Goal: Task Accomplishment & Management: Use online tool/utility

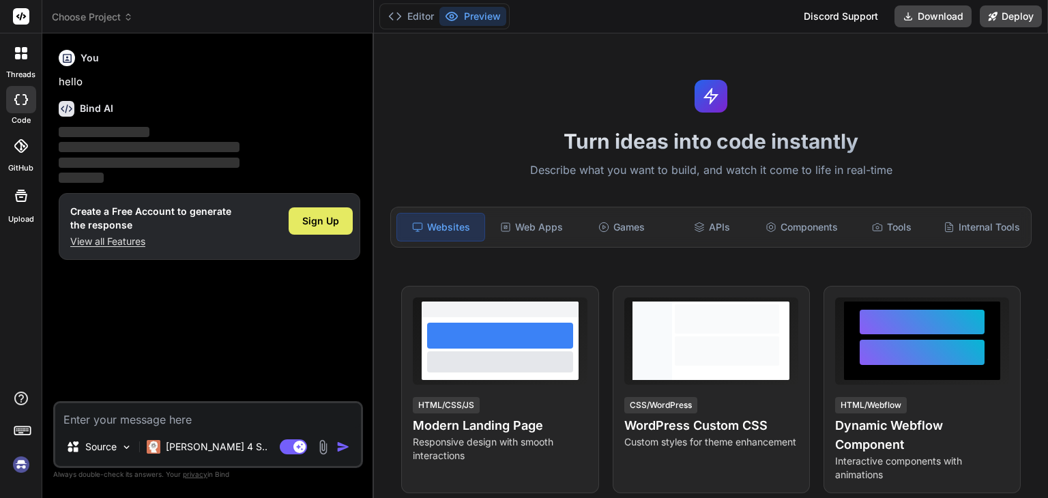
click at [345, 220] on div "Sign Up" at bounding box center [321, 220] width 64 height 27
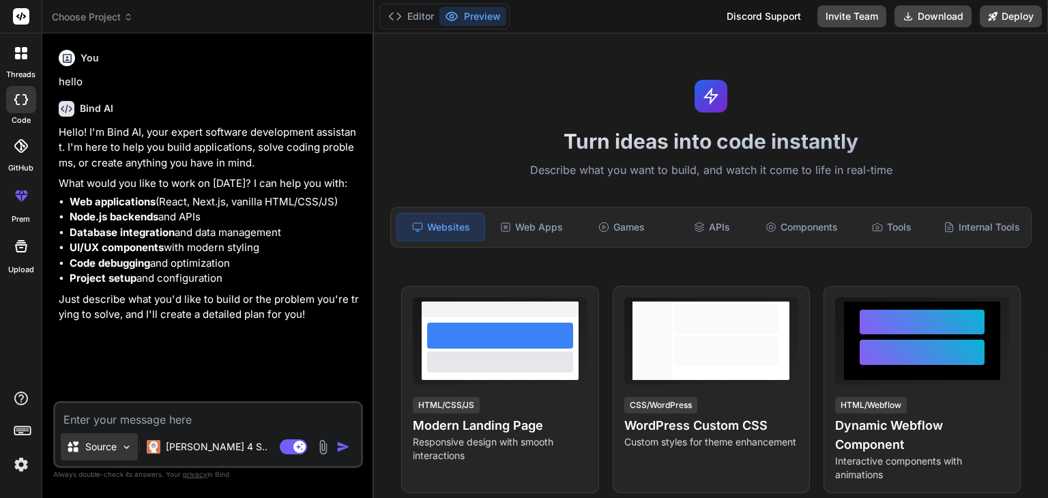
click at [92, 446] on p "Source" at bounding box center [100, 447] width 31 height 14
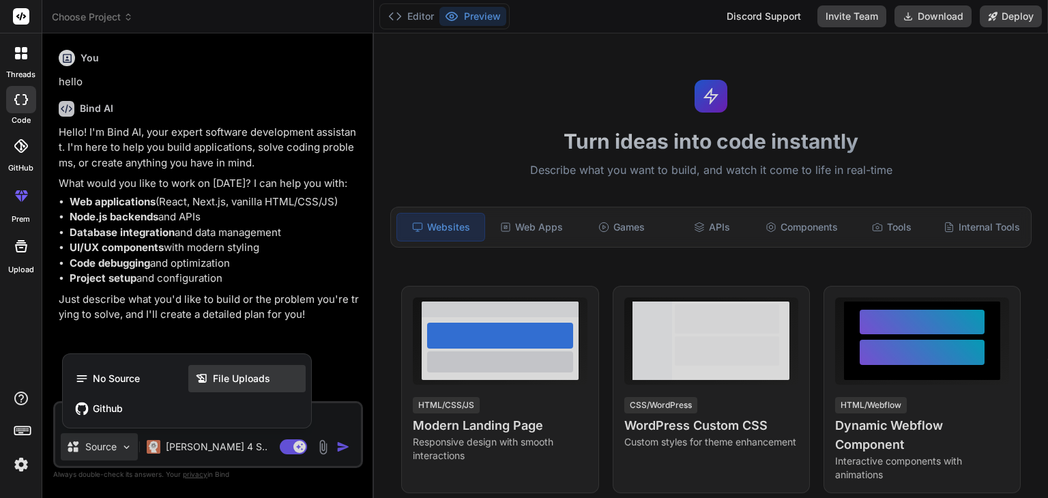
click at [217, 368] on div "File Uploads" at bounding box center [246, 378] width 117 height 27
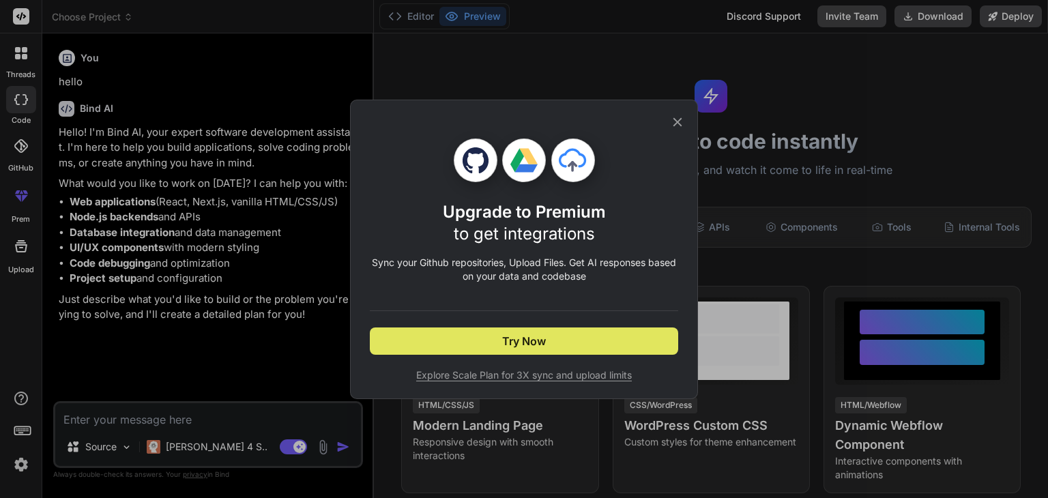
click at [476, 348] on button "Try Now" at bounding box center [524, 341] width 308 height 27
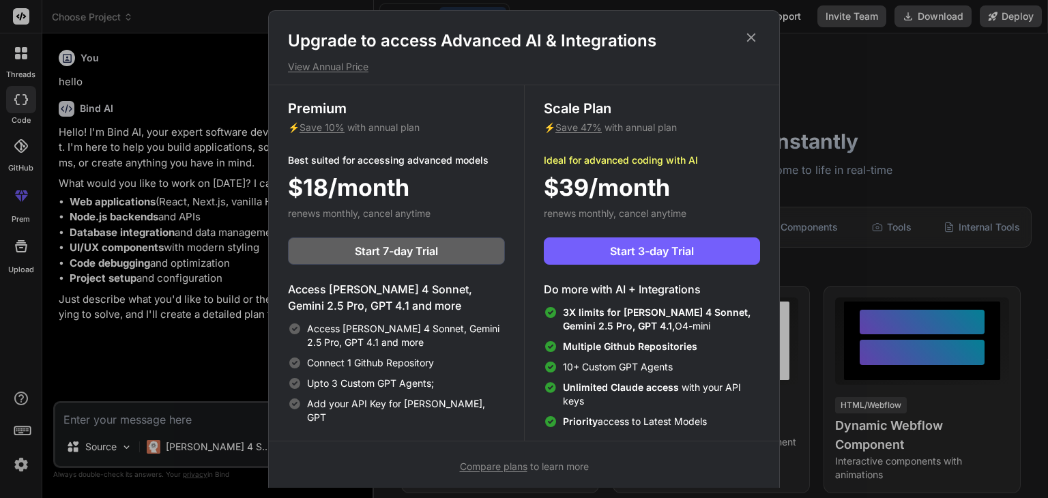
click at [753, 36] on icon at bounding box center [751, 37] width 15 height 15
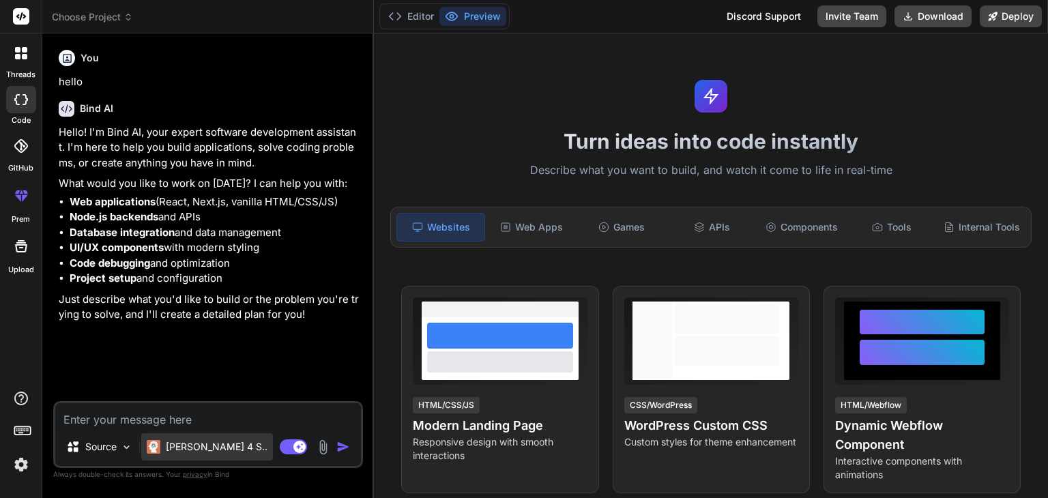
click at [171, 443] on p "[PERSON_NAME] 4 S.." at bounding box center [217, 447] width 102 height 14
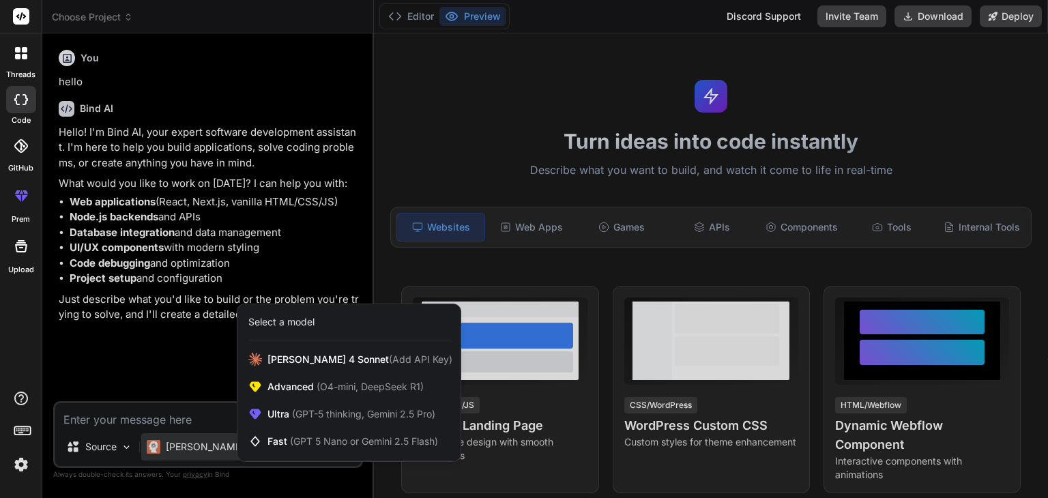
click at [171, 443] on div at bounding box center [524, 249] width 1048 height 498
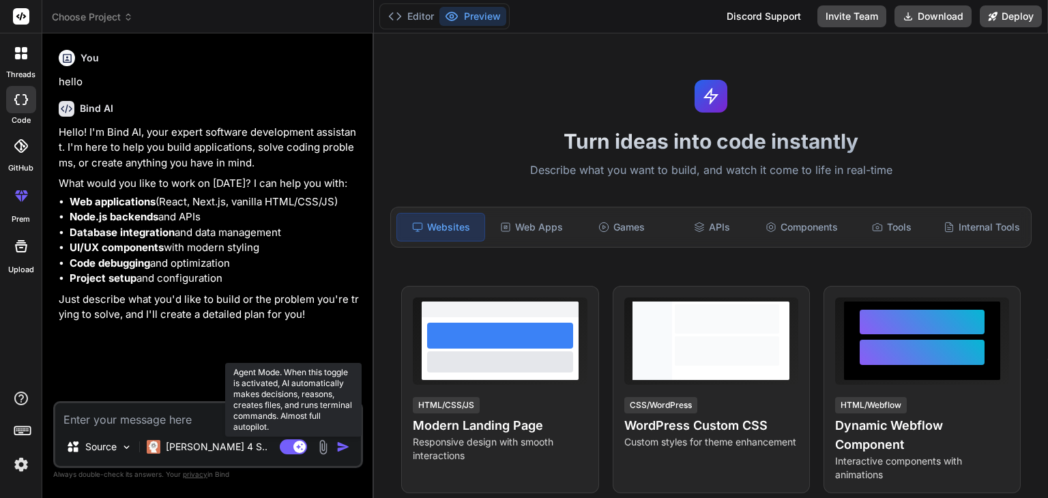
click at [295, 446] on rect at bounding box center [299, 447] width 12 height 12
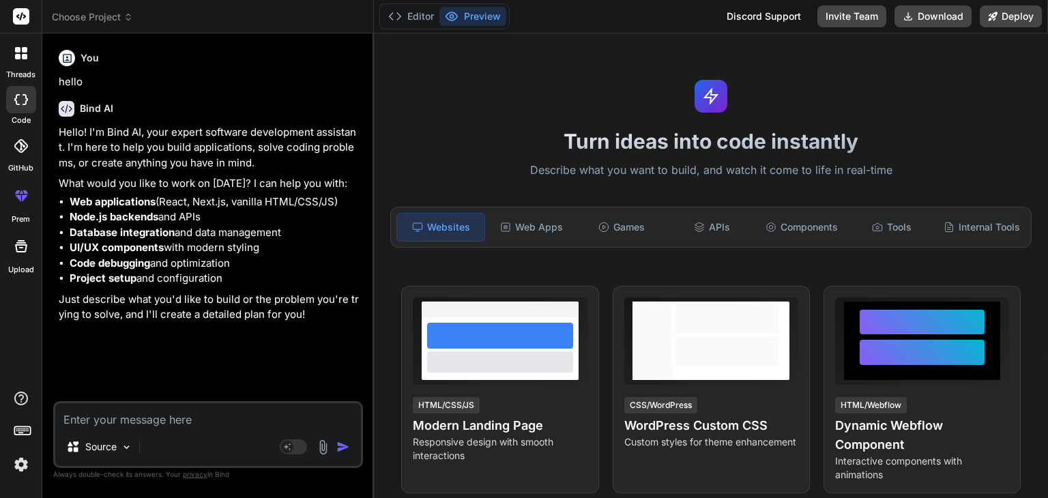
click at [136, 411] on textarea at bounding box center [208, 415] width 306 height 25
click at [106, 446] on p "Source" at bounding box center [100, 447] width 31 height 14
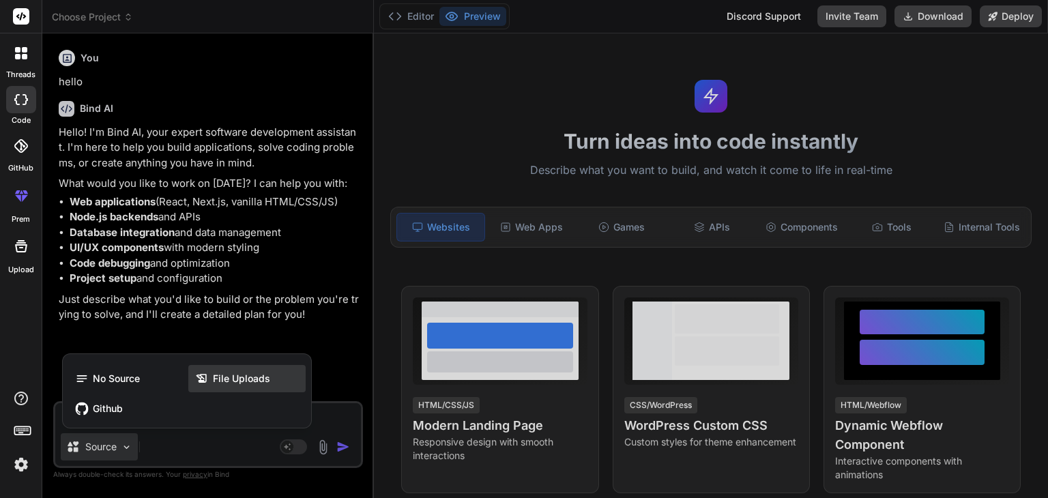
click at [189, 385] on div "File Uploads" at bounding box center [246, 378] width 117 height 27
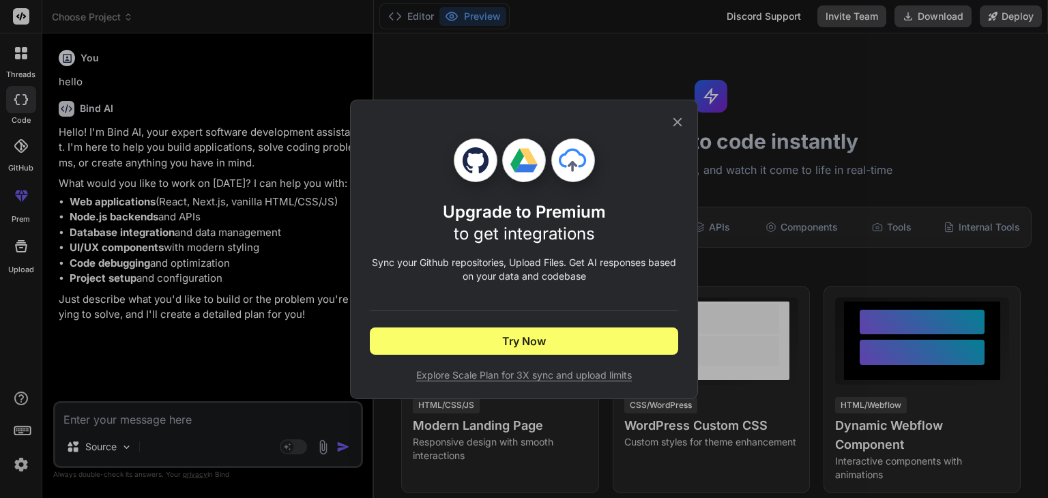
click at [95, 443] on div "Upgrade to Premium to get integrations Sync your Github repositories, Upload Fi…" at bounding box center [524, 249] width 1048 height 498
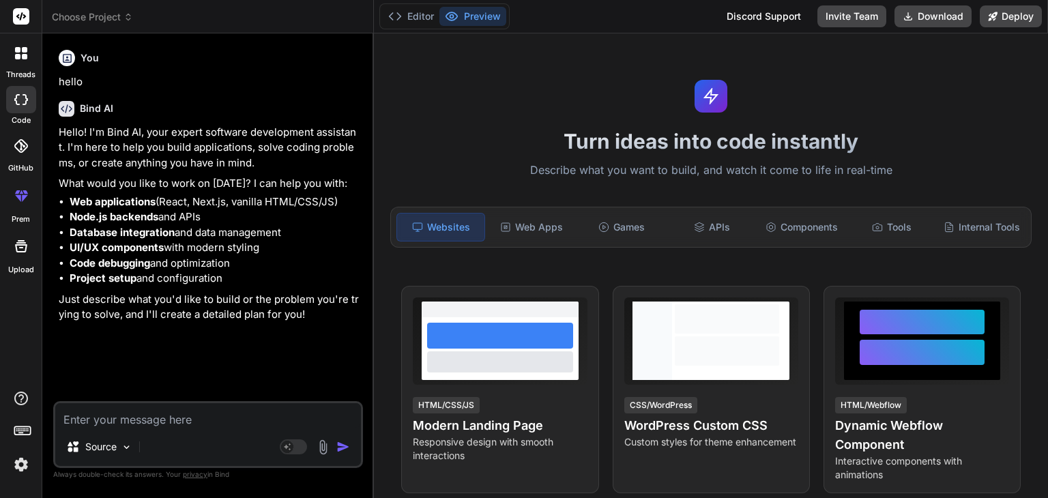
click at [95, 443] on p "Source" at bounding box center [100, 447] width 31 height 14
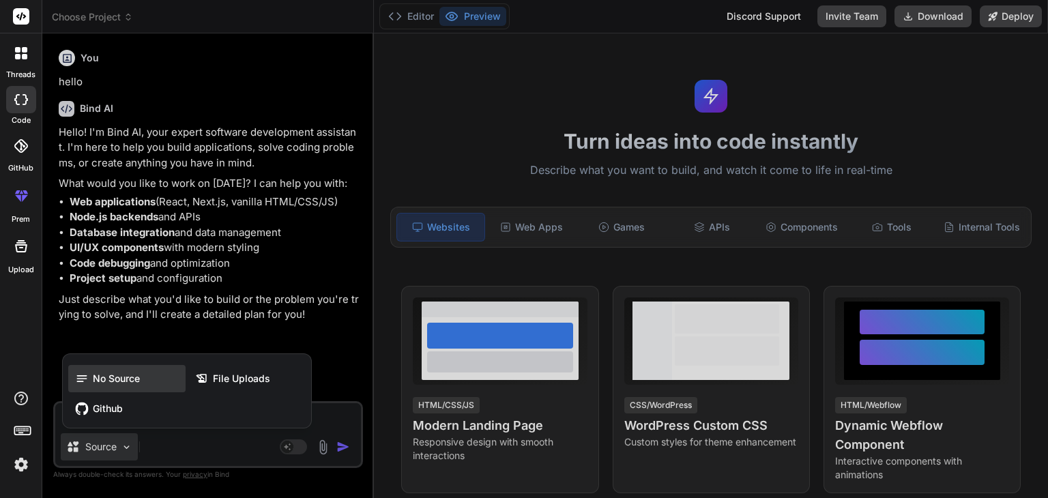
click at [81, 368] on div "No Source" at bounding box center [126, 378] width 117 height 27
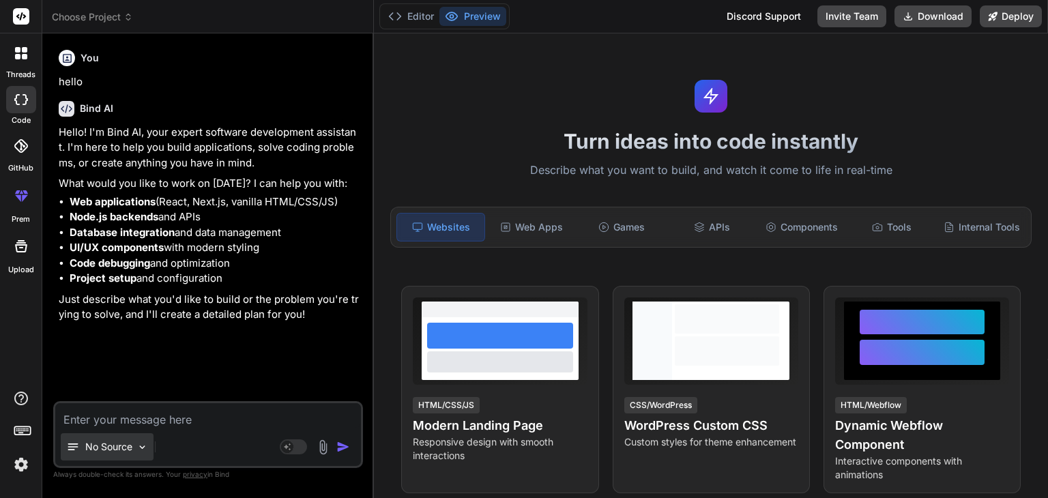
click at [99, 448] on p "No Source" at bounding box center [108, 447] width 47 height 14
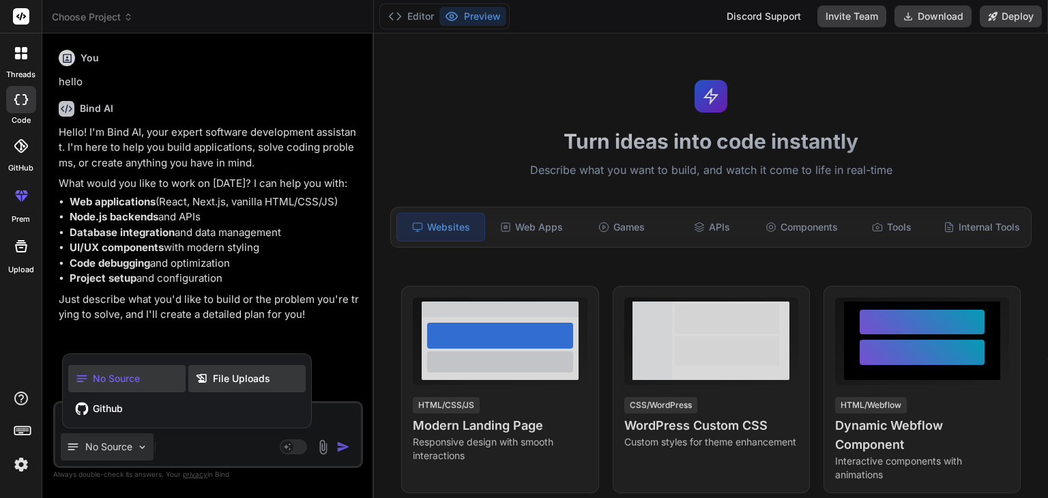
click at [209, 383] on icon at bounding box center [204, 379] width 18 height 14
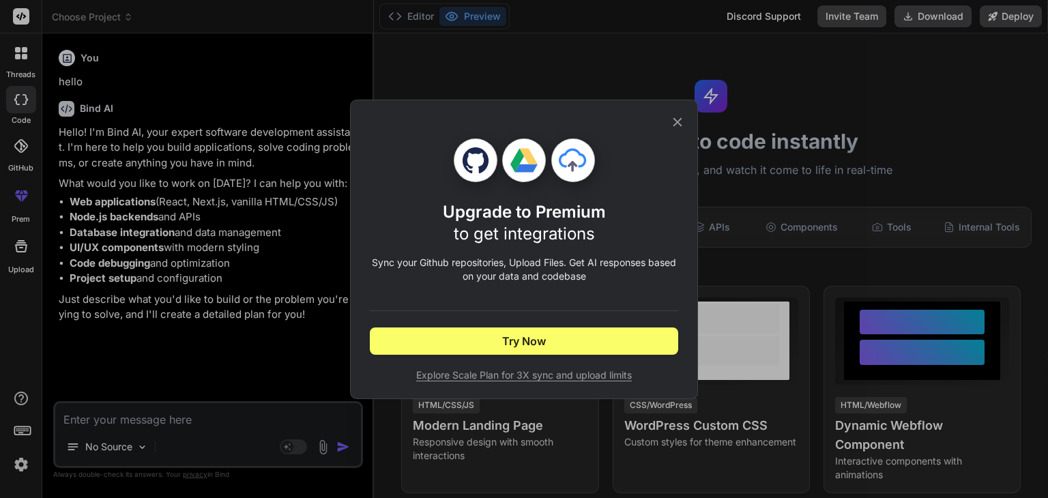
click at [76, 336] on div "Upgrade to Premium to get integrations Sync your Github repositories, Upload Fi…" at bounding box center [524, 249] width 1048 height 498
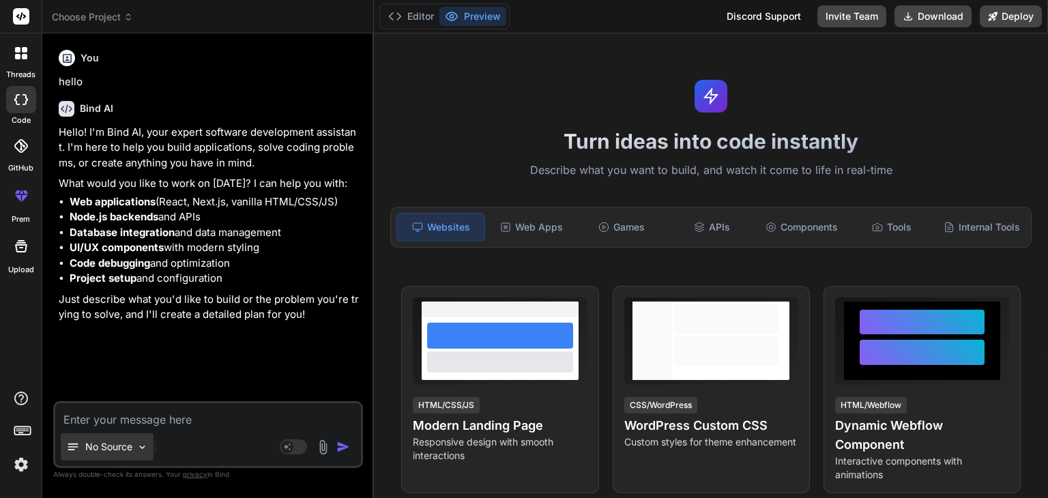
click at [115, 449] on p "No Source" at bounding box center [108, 447] width 47 height 14
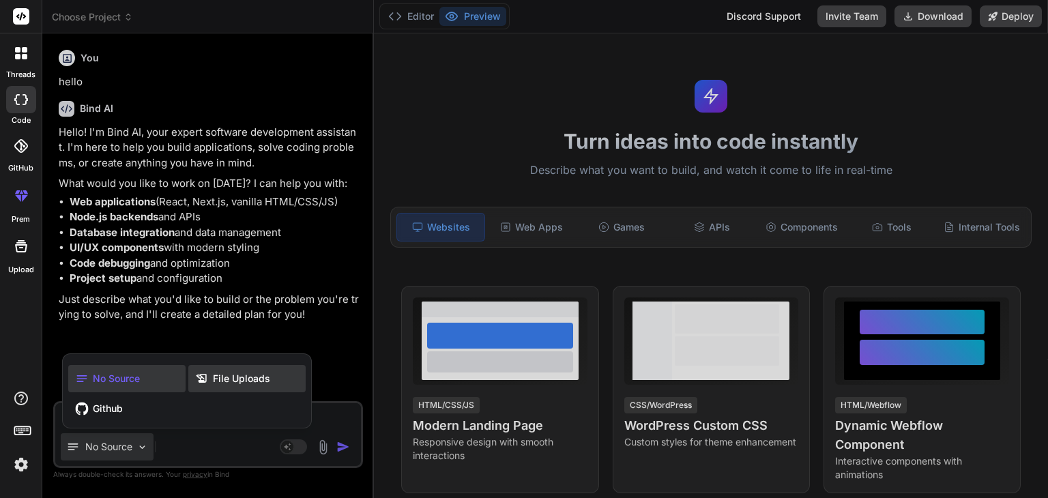
click at [224, 375] on span "File Uploads" at bounding box center [241, 379] width 57 height 14
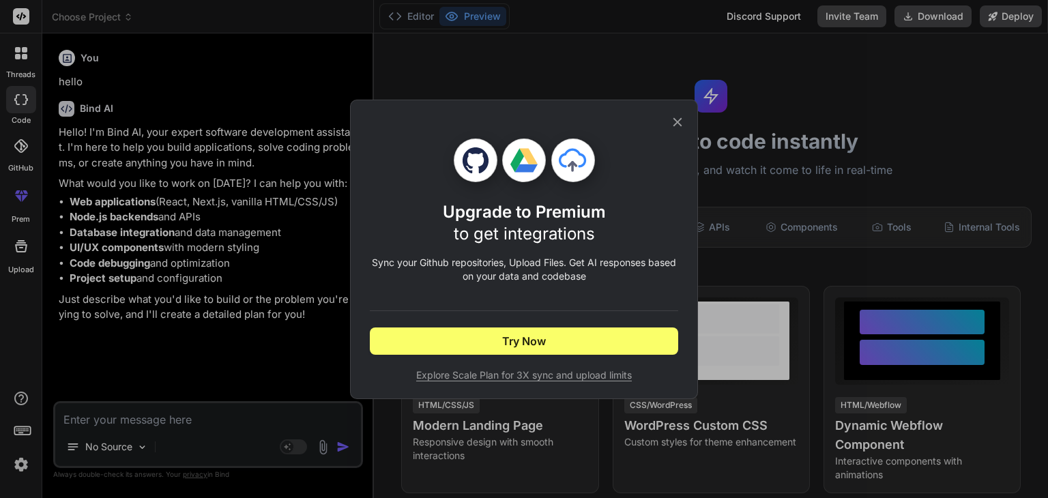
click at [672, 117] on icon at bounding box center [677, 122] width 15 height 15
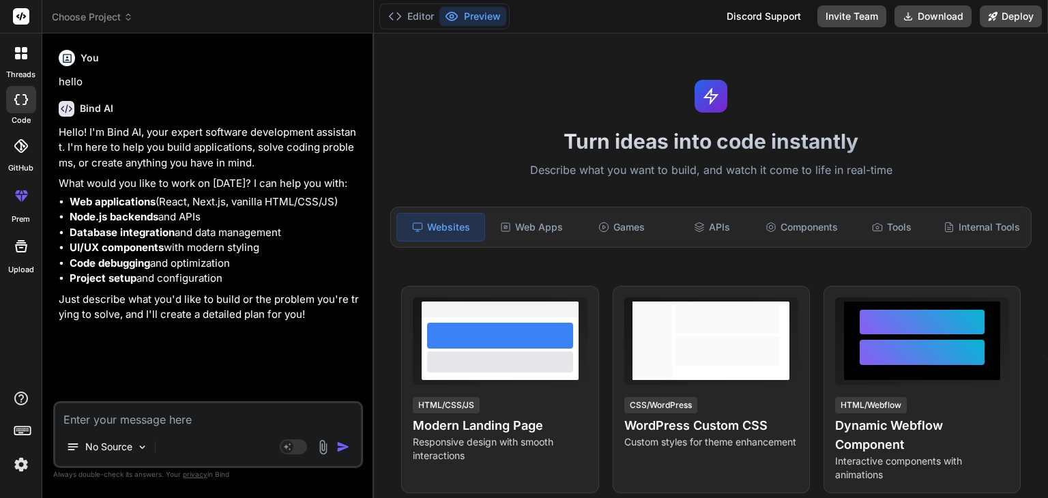
click at [322, 448] on img at bounding box center [323, 447] width 16 height 16
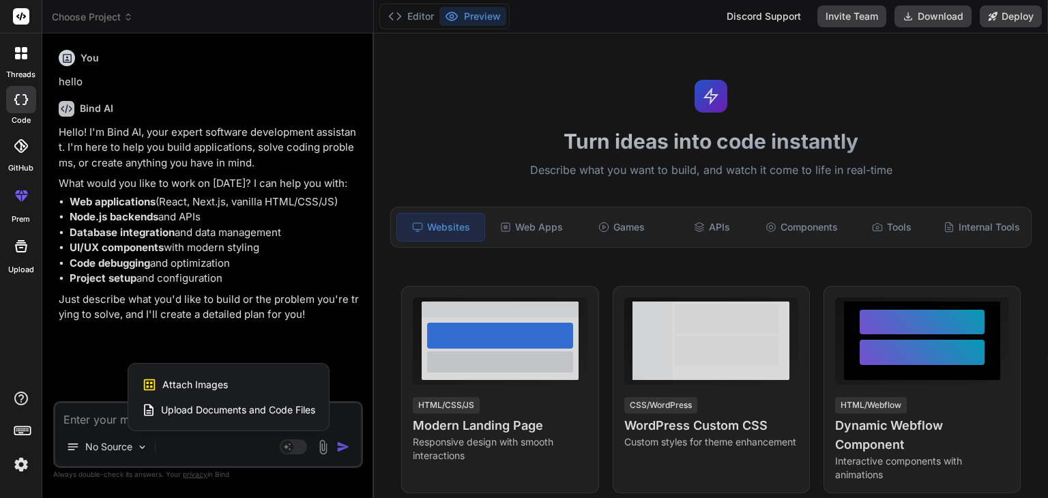
click at [220, 409] on span "Upload Documents and Code Files" at bounding box center [238, 410] width 154 height 14
type textarea "x"
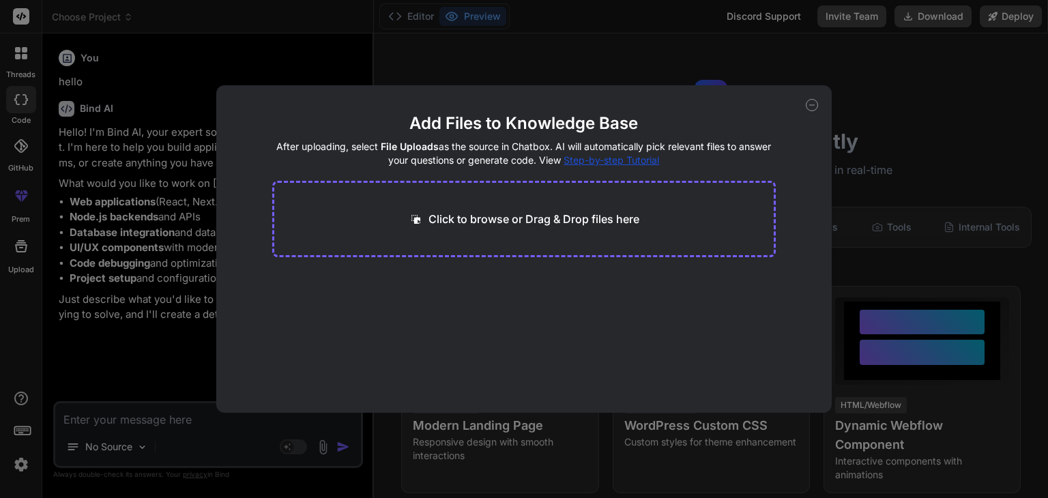
click at [557, 208] on div "Click to browse or Drag & Drop files here" at bounding box center [524, 219] width 504 height 76
click at [497, 217] on p "Click to browse or Drag & Drop files here" at bounding box center [533, 219] width 211 height 16
type input "C:\fakepath\app.py"
click at [461, 226] on p "Click to browse or Drag & Drop files here" at bounding box center [533, 219] width 211 height 16
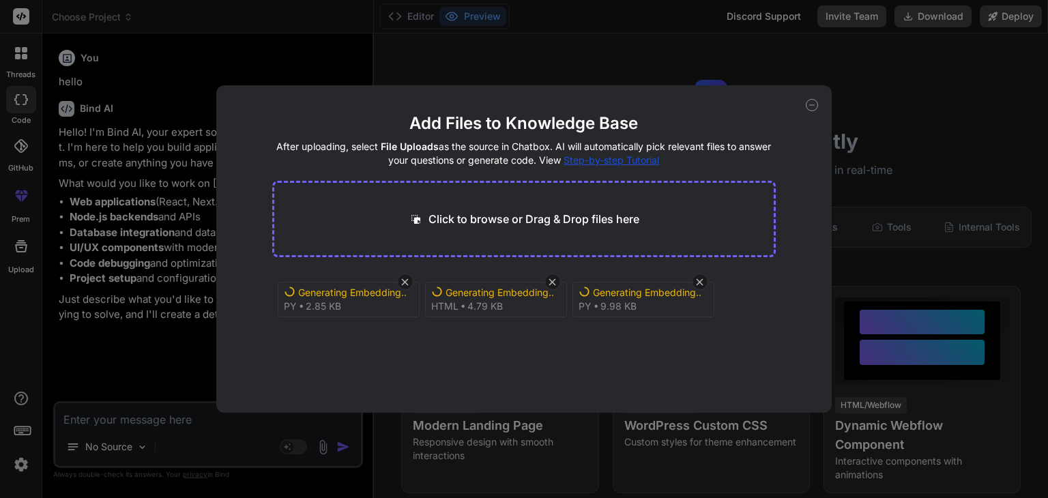
type textarea "x"
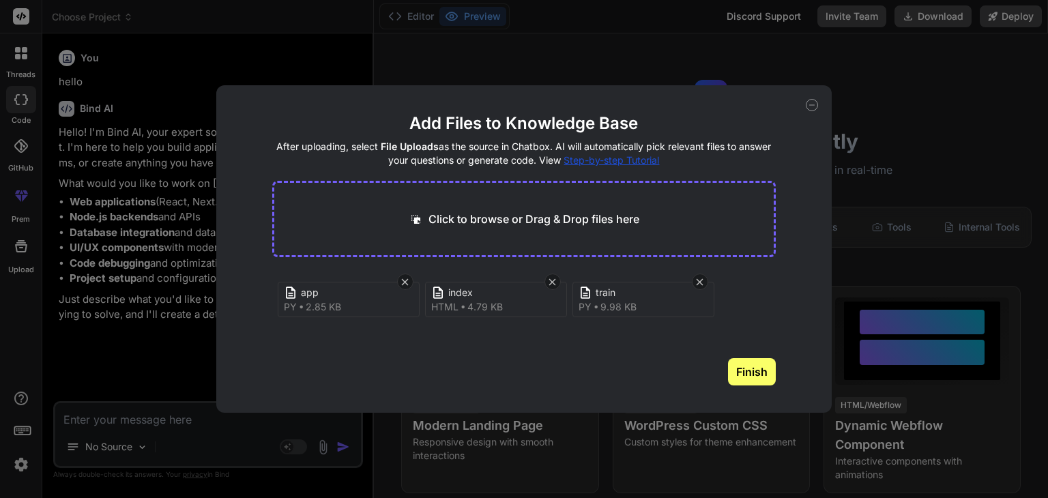
click at [767, 374] on button "Finish" at bounding box center [752, 371] width 48 height 27
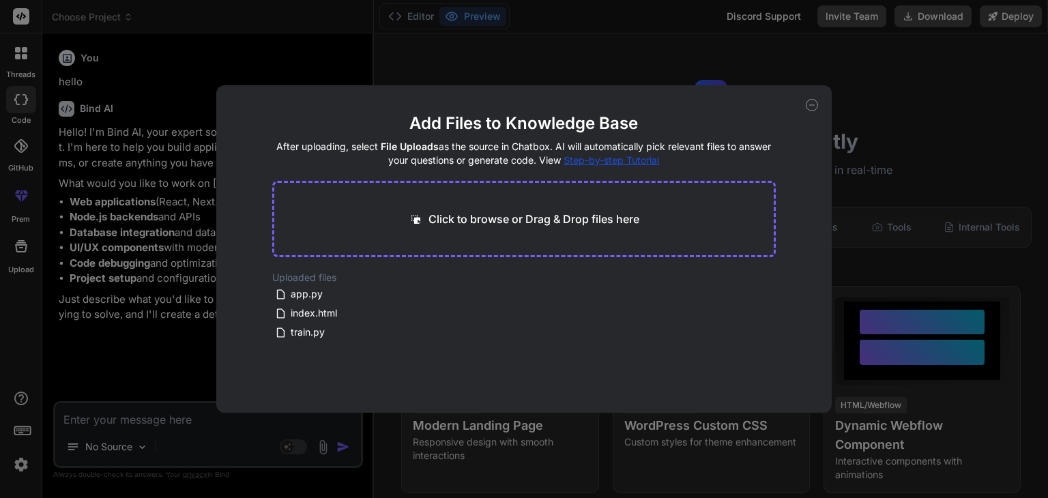
click at [120, 427] on div "Add Files to Knowledge Base After uploading, select File Uploads as the source …" at bounding box center [524, 249] width 1048 height 498
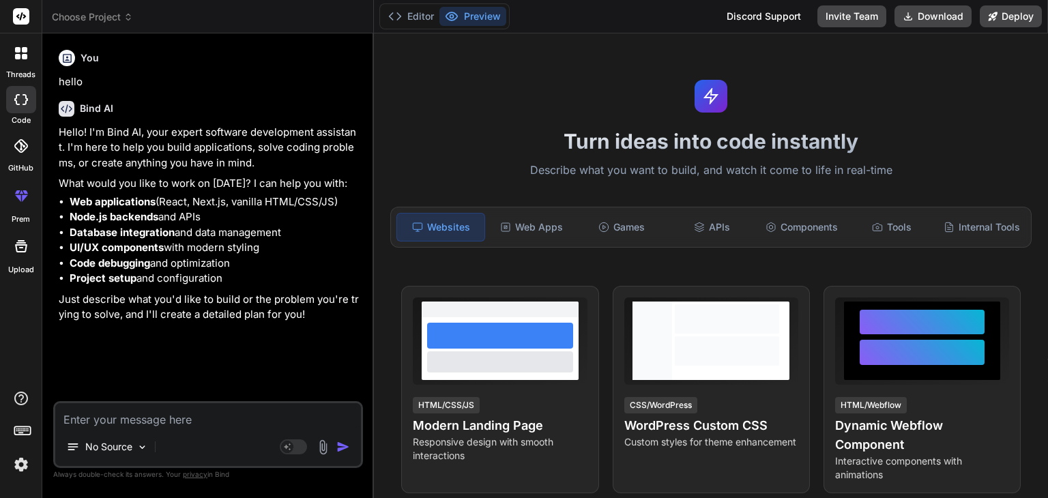
click at [316, 445] on img at bounding box center [323, 447] width 16 height 16
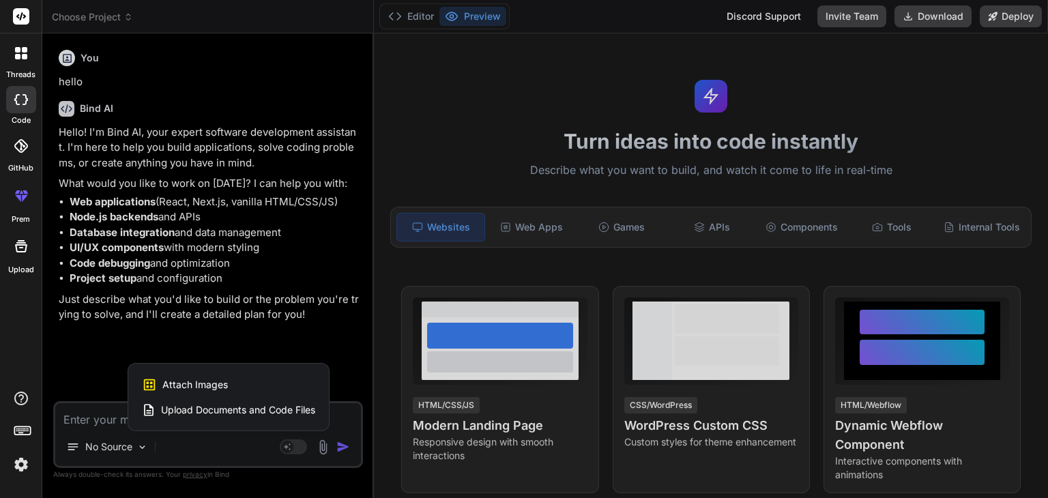
click at [234, 415] on span "Upload Documents and Code Files" at bounding box center [238, 410] width 154 height 14
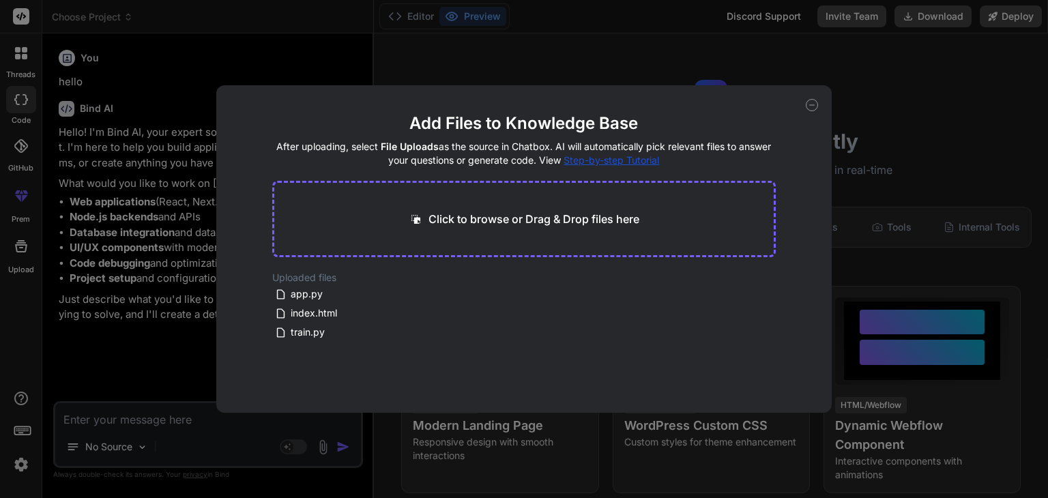
click at [220, 435] on div "Add Files to Knowledge Base After uploading, select File Uploads as the source …" at bounding box center [524, 249] width 1048 height 498
type textarea "x"
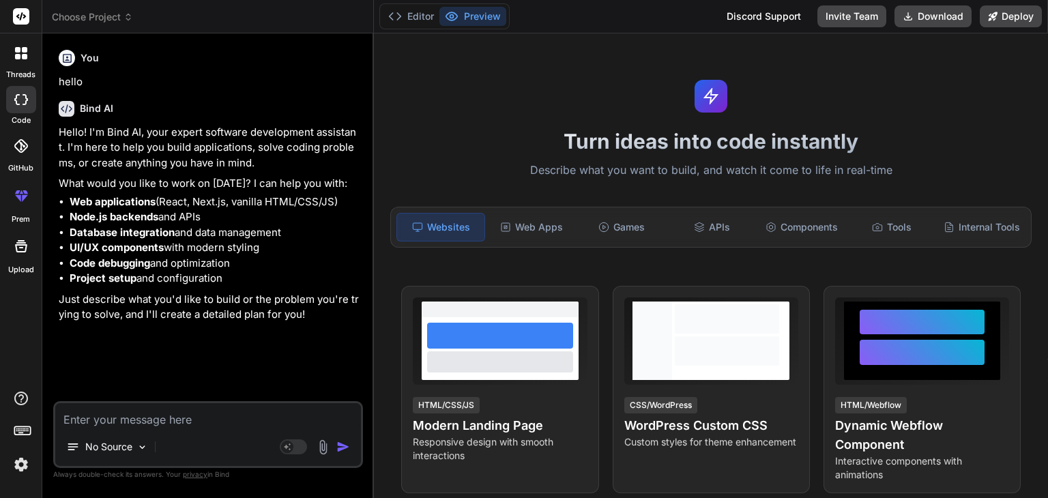
click at [293, 426] on textarea at bounding box center [208, 415] width 306 height 25
paste textarea "L ipsumdo sita c adipisc elitsedd eiusmo temporinci utlab. Etd, M aliq en adm v…"
type textarea "L ipsumdo sita c adipisc elitsedd eiusmo temporinci utlab. Etd, M aliq en adm v…"
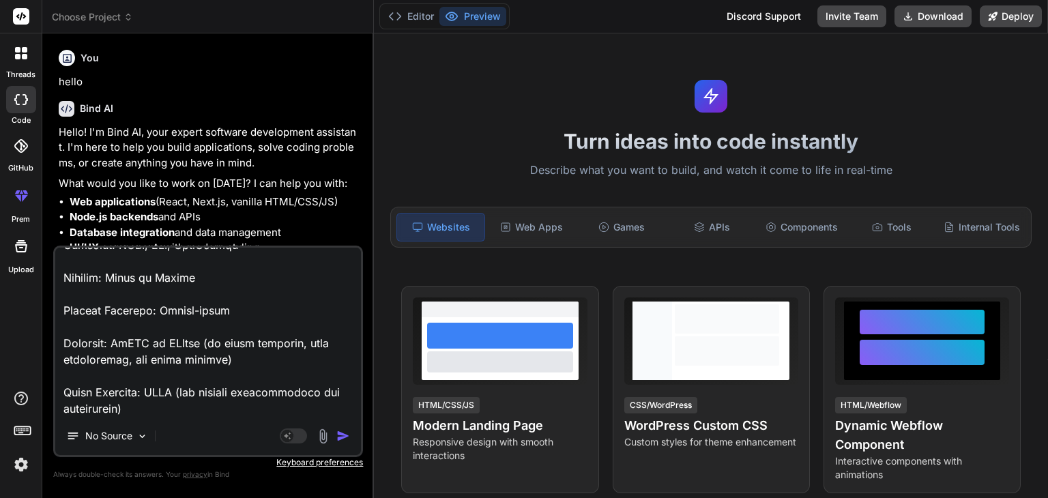
type textarea "x"
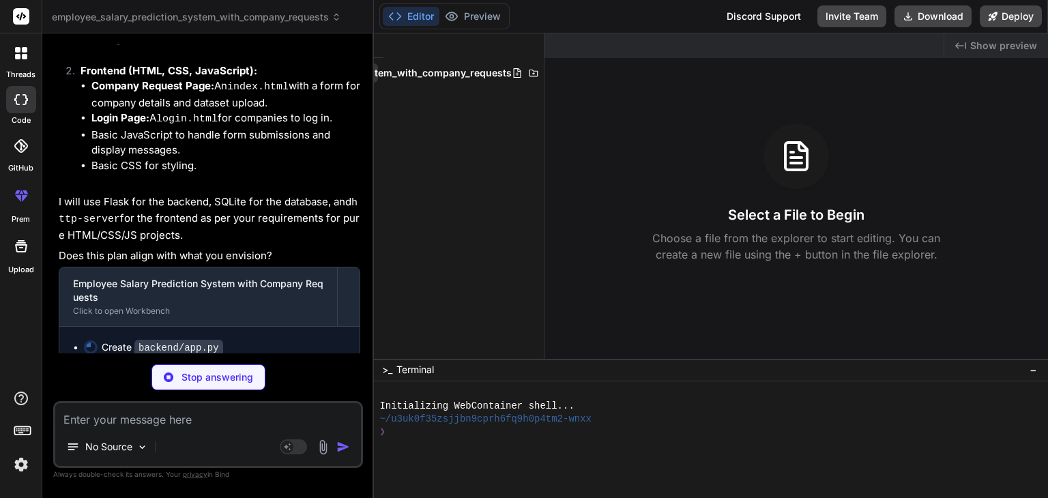
scroll to position [0, 180]
click at [541, 72] on icon at bounding box center [546, 73] width 11 height 11
click at [445, 74] on span "employee_salary_prediction_system_with_company_requests" at bounding box center [527, 73] width 290 height 14
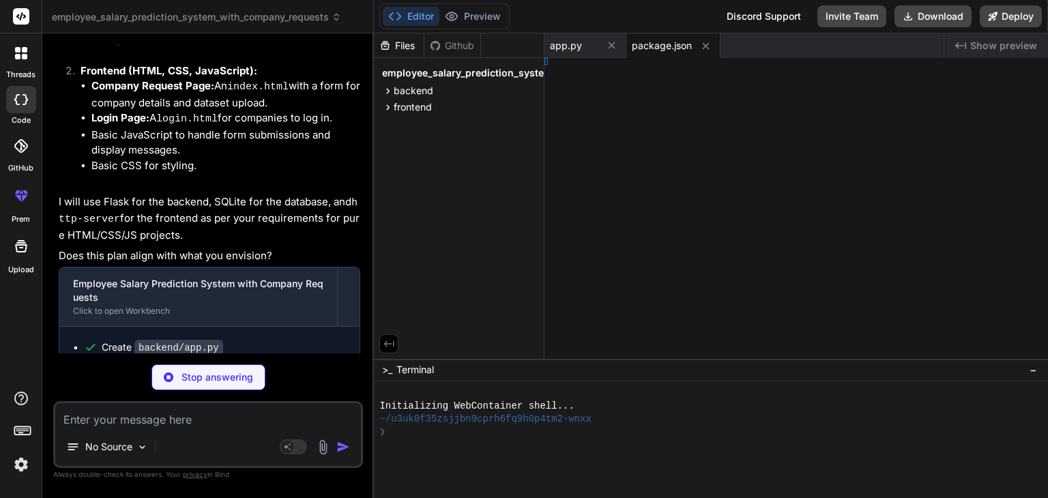
type textarea "x"
type textarea "html>"
type textarea "x"
type textarea "rline; }"
type textarea "x"
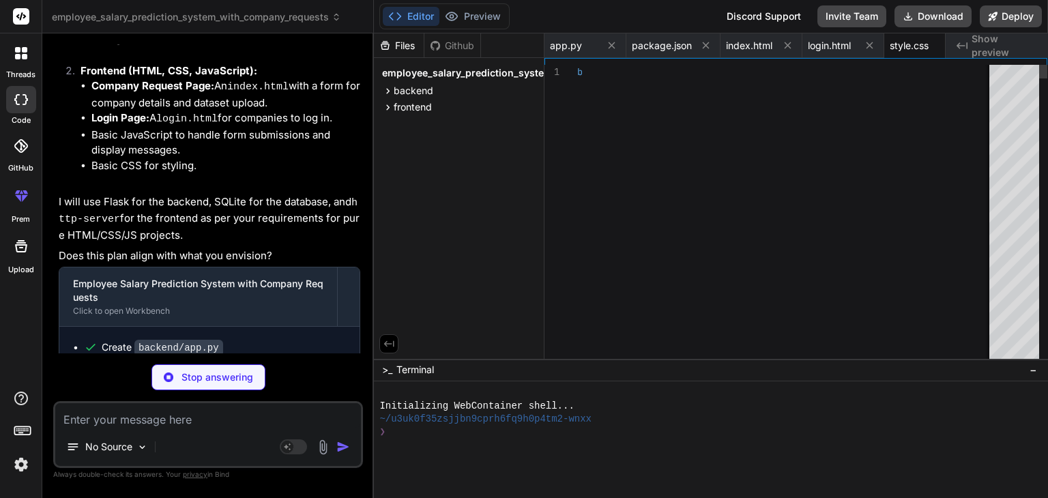
type textarea ".login-link a:hover, .request-link a:hover { text-decoration: underline; }"
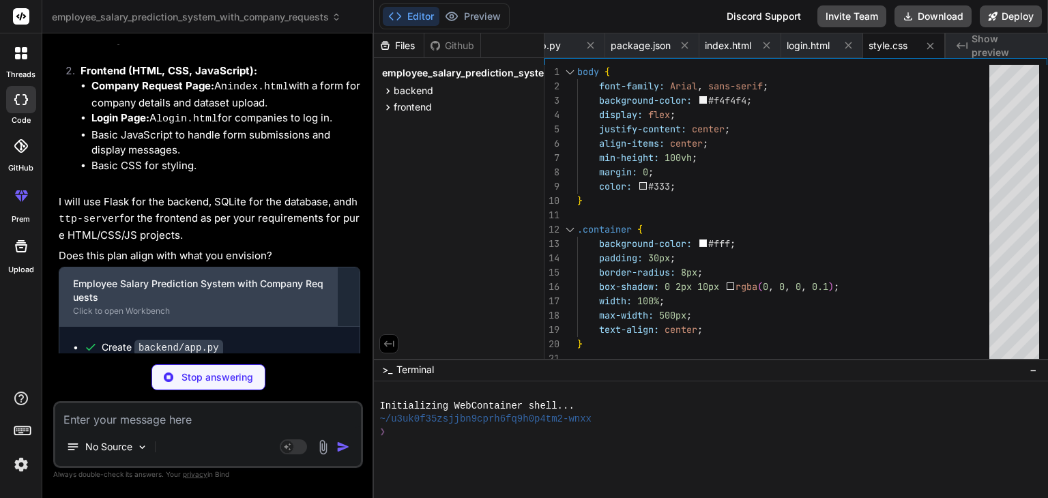
type textarea "x"
type textarea "console.error('Error:', error); messageDiv.classList.add('error'); messageDiv.t…"
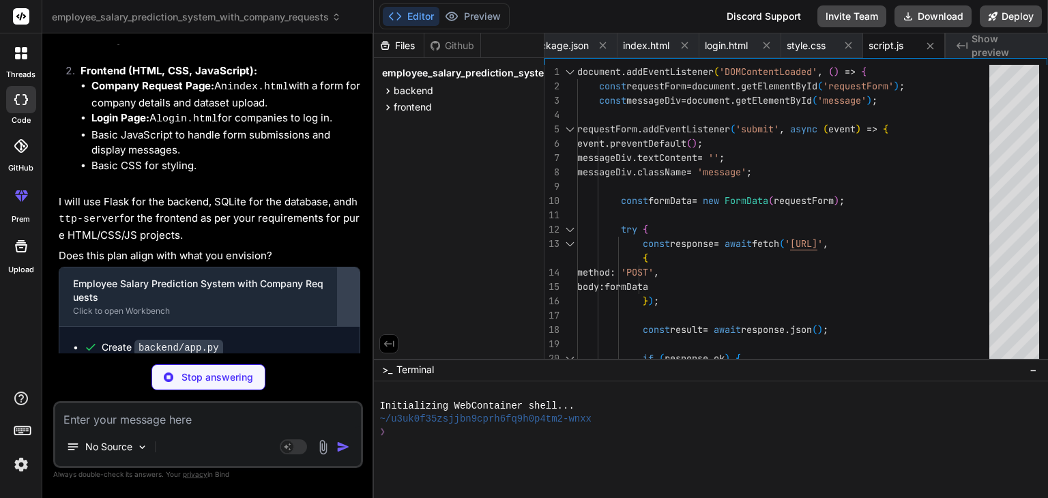
scroll to position [1391, 0]
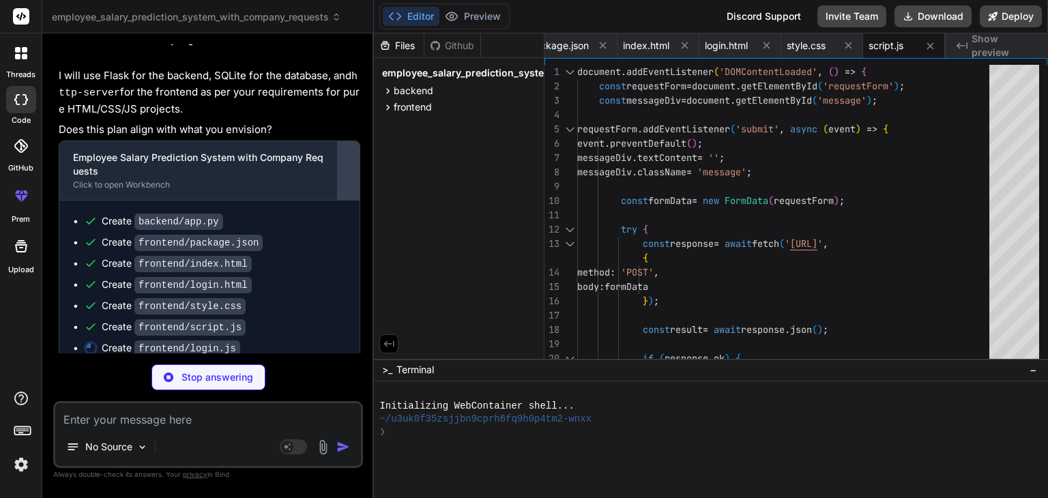
type textarea "x"
type textarea "} catch (error) { console.error('Error:', error); messageDiv.classList.add('err…"
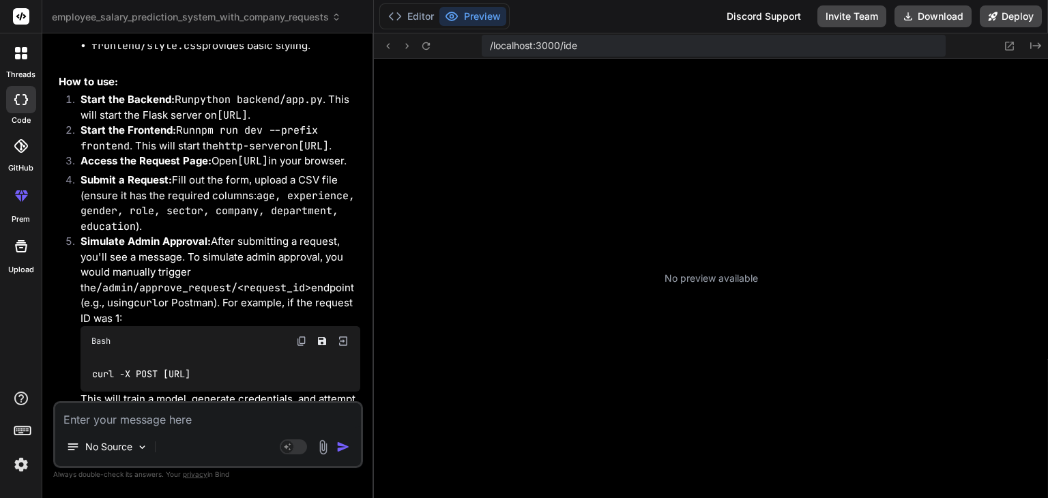
scroll to position [2694, 0]
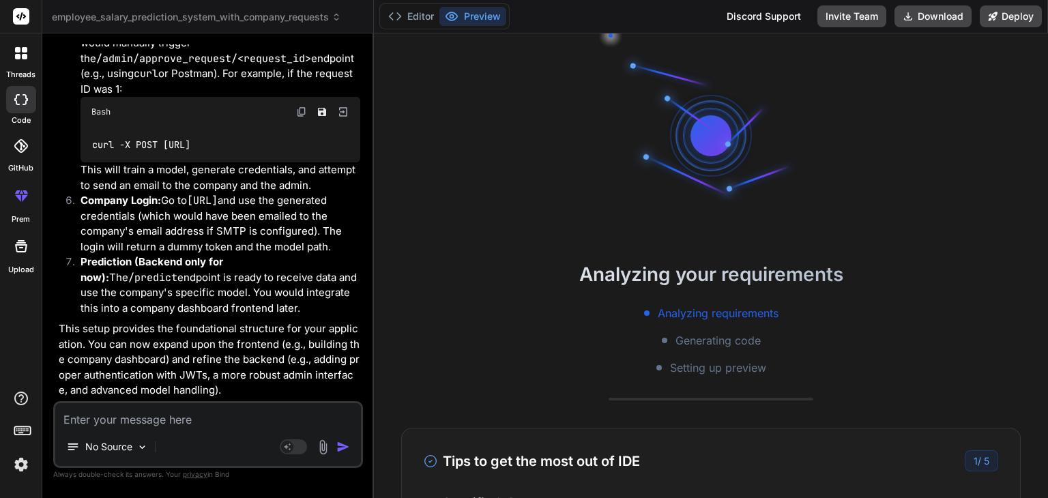
type textarea "x"
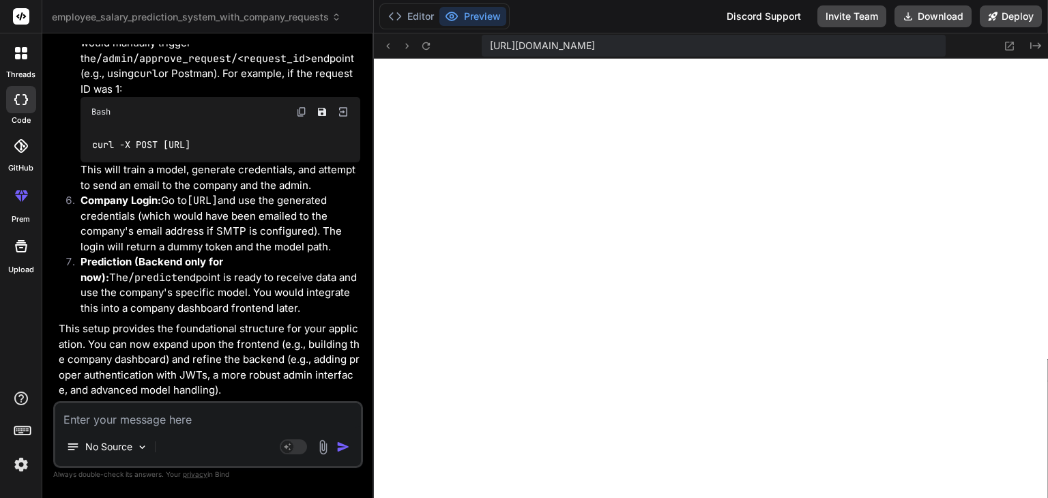
scroll to position [969, 0]
click at [473, 23] on button "Preview" at bounding box center [472, 16] width 67 height 19
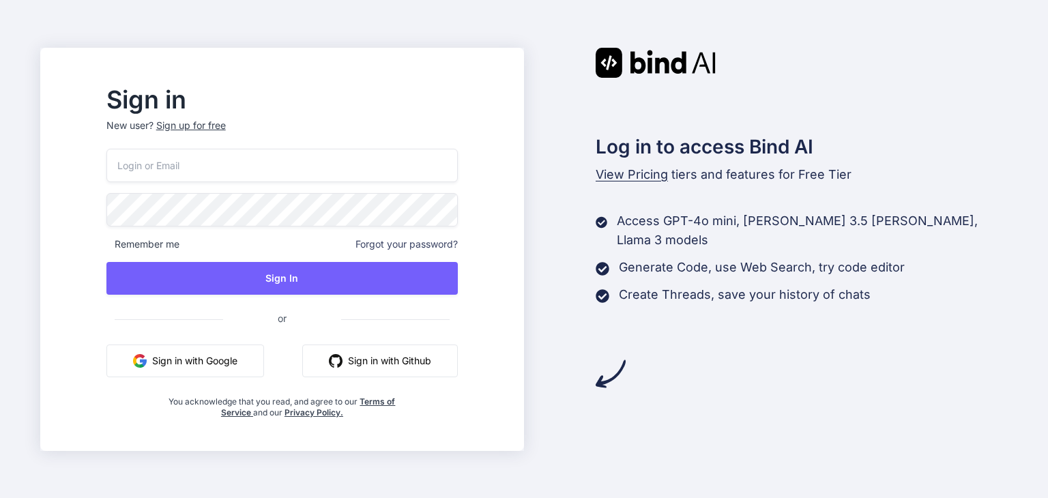
click at [262, 370] on button "Sign in with Google" at bounding box center [185, 361] width 158 height 33
